Goal: Task Accomplishment & Management: Complete application form

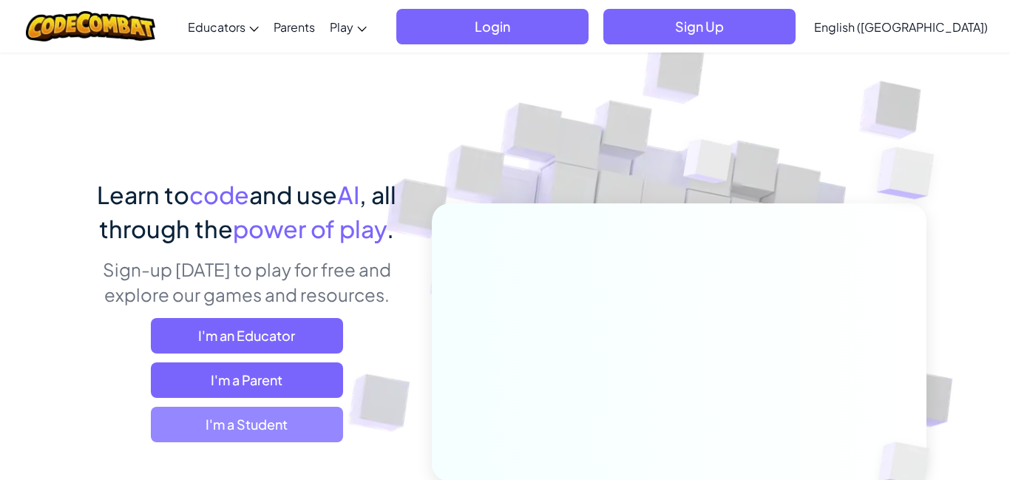
click at [242, 424] on span "I'm a Student" at bounding box center [247, 424] width 192 height 35
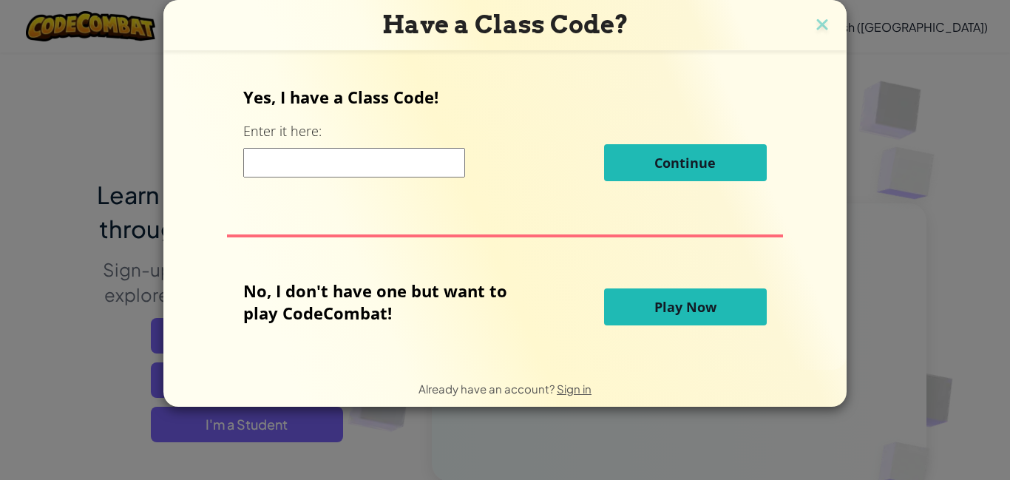
click at [296, 167] on input at bounding box center [354, 163] width 222 height 30
type input "spellchairtop"
click at [681, 157] on span "Continue" at bounding box center [684, 163] width 61 height 18
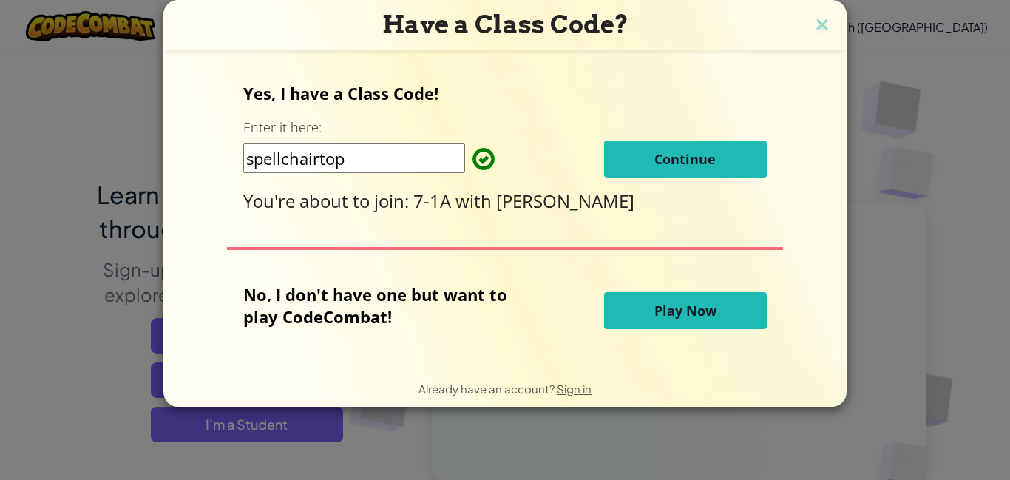
click at [667, 303] on span "Play Now" at bounding box center [685, 311] width 62 height 18
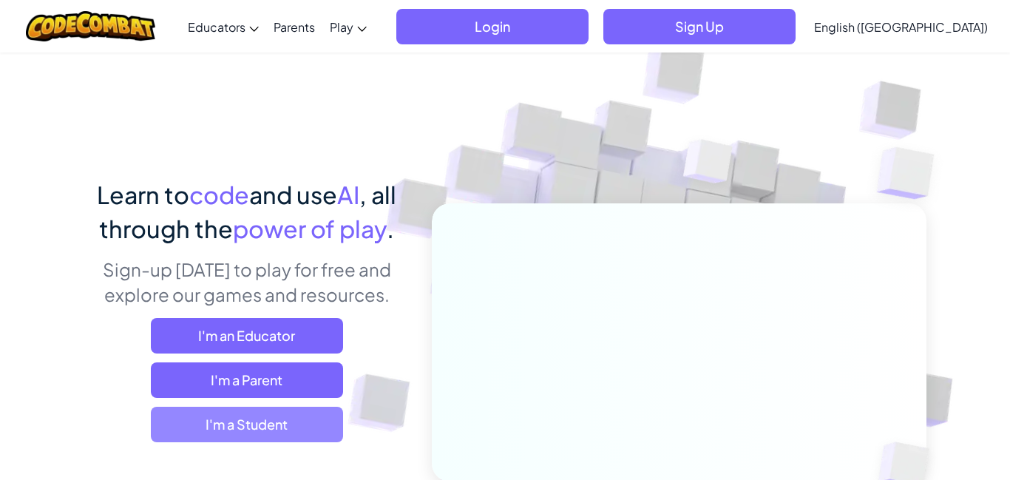
click at [298, 424] on span "I'm a Student" at bounding box center [247, 424] width 192 height 35
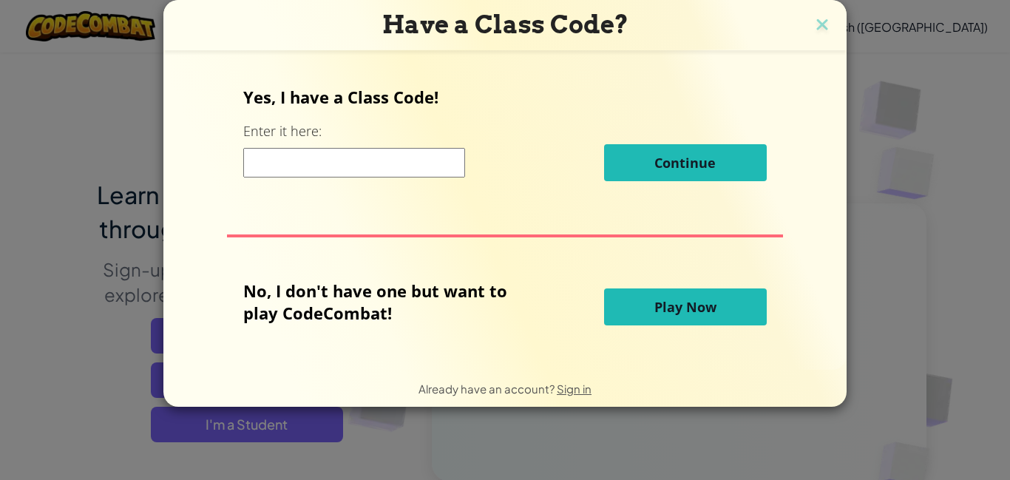
click at [415, 175] on input at bounding box center [354, 163] width 222 height 30
type input "spellchairtop"
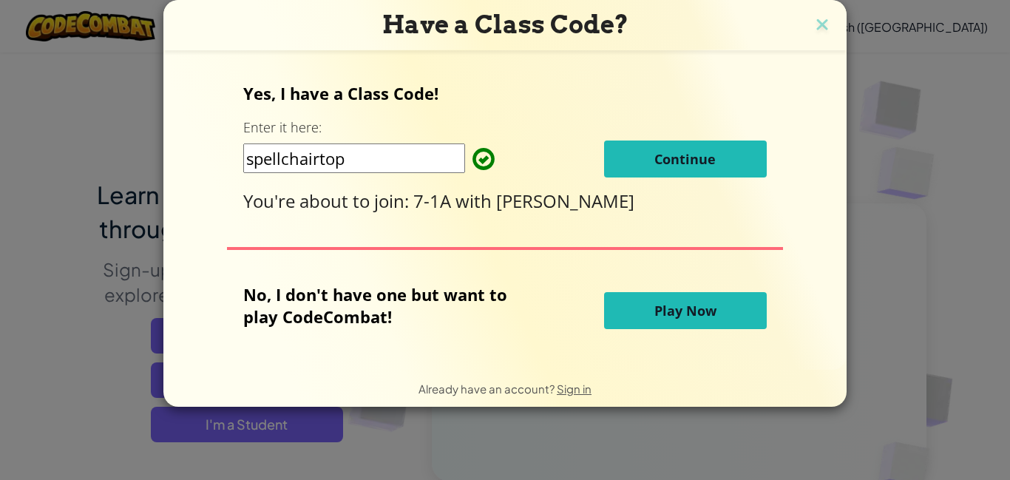
click at [654, 159] on span "Continue" at bounding box center [684, 159] width 61 height 18
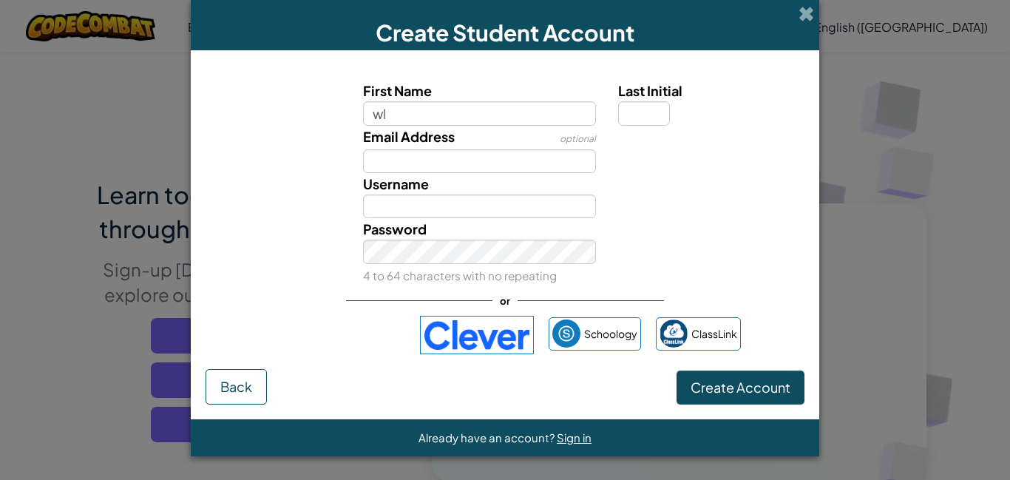
type input "w"
type input "elora"
click at [643, 109] on input "Last Initial" at bounding box center [644, 113] width 52 height 24
type input "Elora"
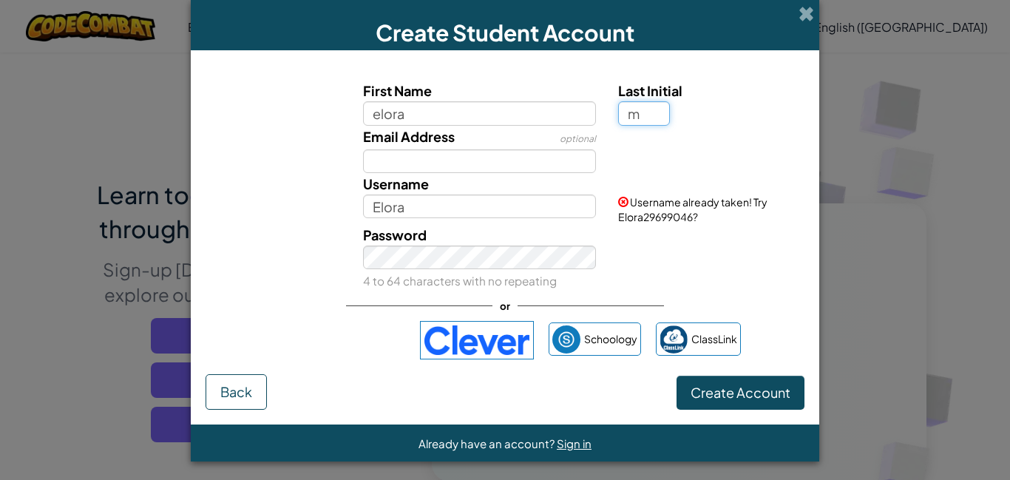
type input "m"
click at [523, 160] on input "Email Address" at bounding box center [480, 161] width 234 height 24
type input "EloraM"
type input "[EMAIL_ADDRESS][DOMAIN_NAME]"
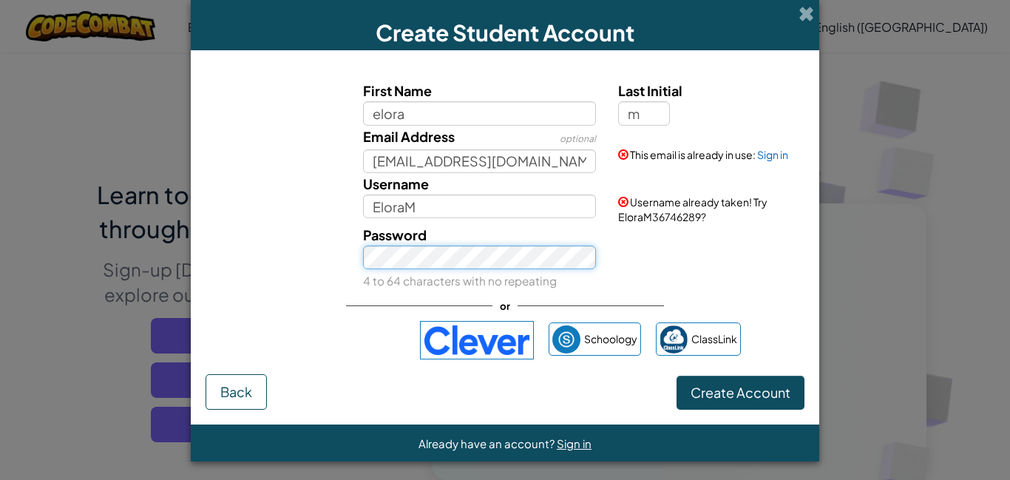
click at [676, 375] on button "Create Account" at bounding box center [740, 392] width 128 height 34
click at [783, 156] on link "Sign in" at bounding box center [772, 154] width 31 height 13
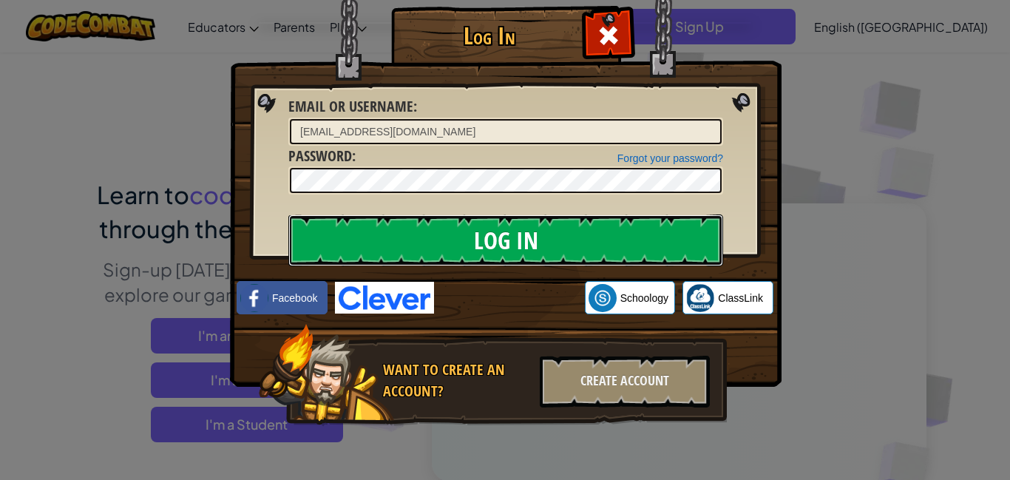
click at [667, 221] on input "Log In" at bounding box center [505, 240] width 435 height 52
